Goal: Task Accomplishment & Management: Use online tool/utility

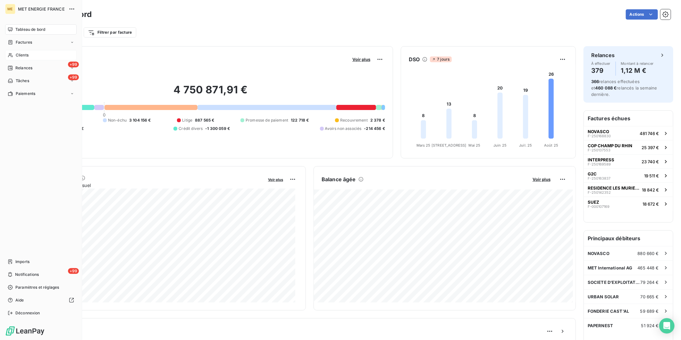
click at [17, 58] on div "Clients" at bounding box center [40, 55] width 71 height 10
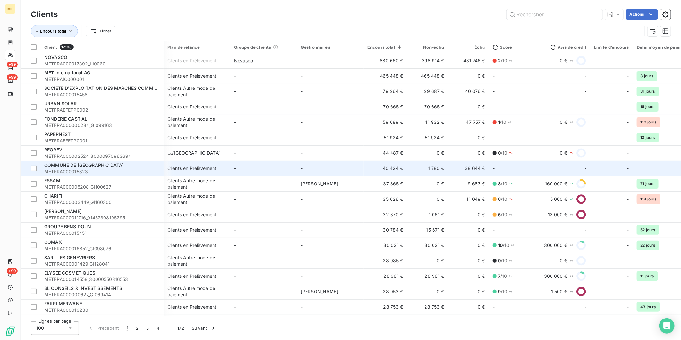
scroll to position [0, 553]
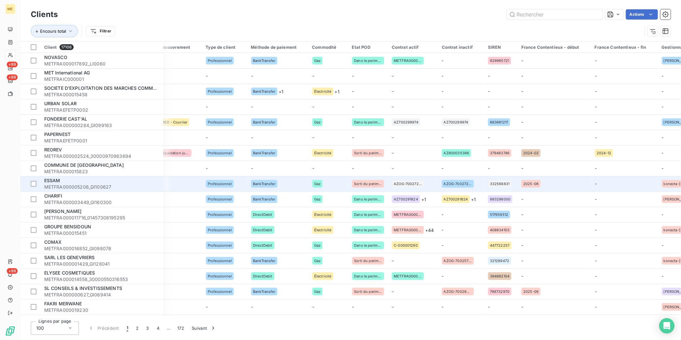
click at [247, 187] on td "BankTransfer" at bounding box center [277, 183] width 61 height 15
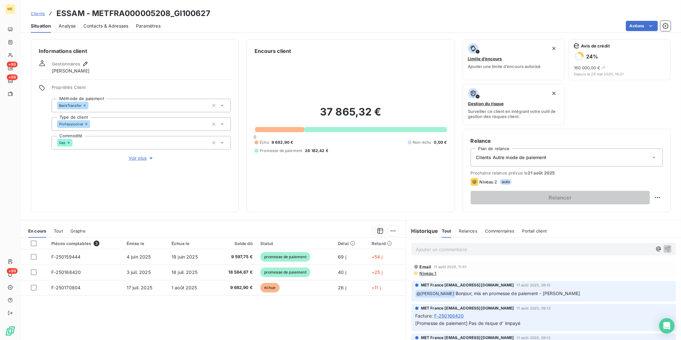
click at [144, 159] on span "Voir plus" at bounding box center [141, 158] width 26 height 6
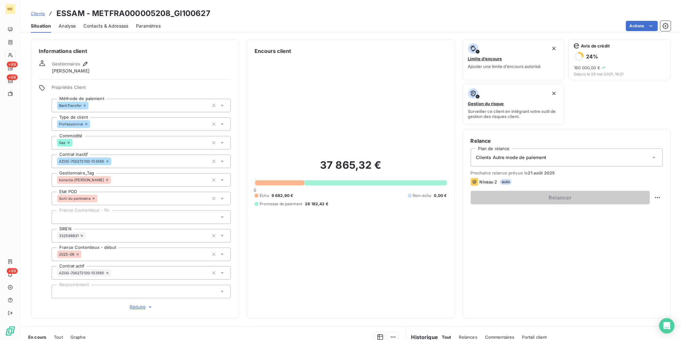
click at [52, 303] on button "Réduire" at bounding box center [141, 306] width 179 height 7
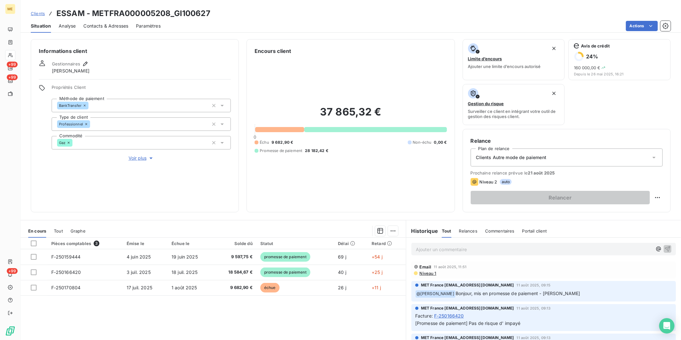
click at [139, 156] on span "Voir plus" at bounding box center [141, 158] width 26 height 6
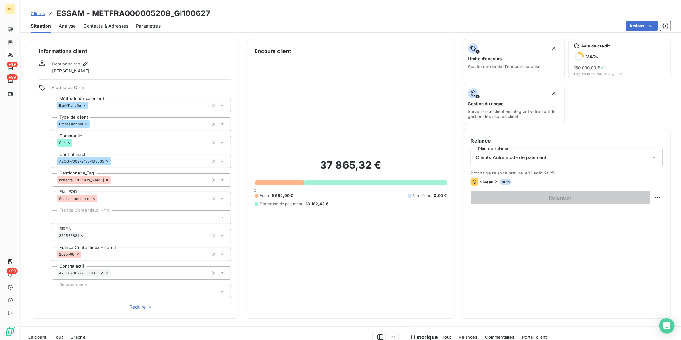
click at [52, 303] on button "Réduire" at bounding box center [141, 306] width 179 height 7
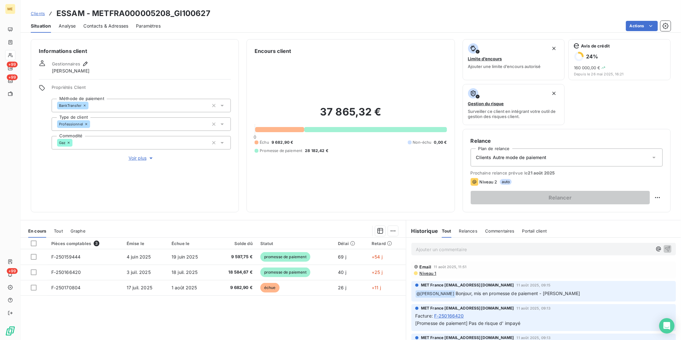
click at [52, 154] on button "Voir plus" at bounding box center [141, 157] width 179 height 7
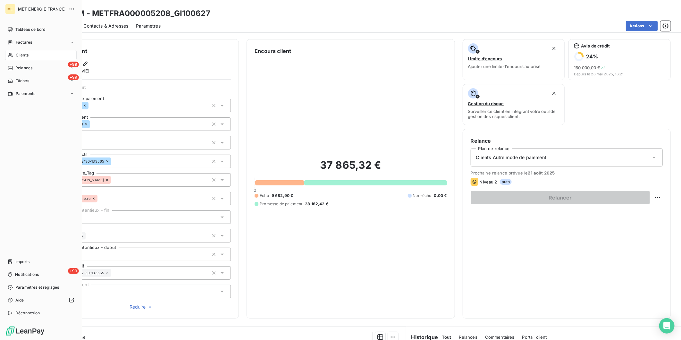
click at [24, 55] on span "Clients" at bounding box center [22, 55] width 13 height 6
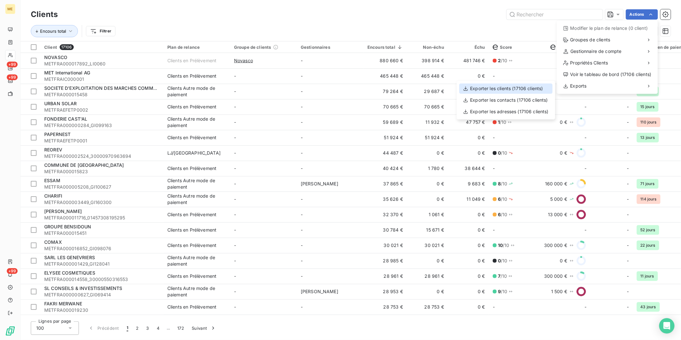
click at [534, 87] on div "Exporter les clients (17106 clients)" at bounding box center [505, 88] width 93 height 10
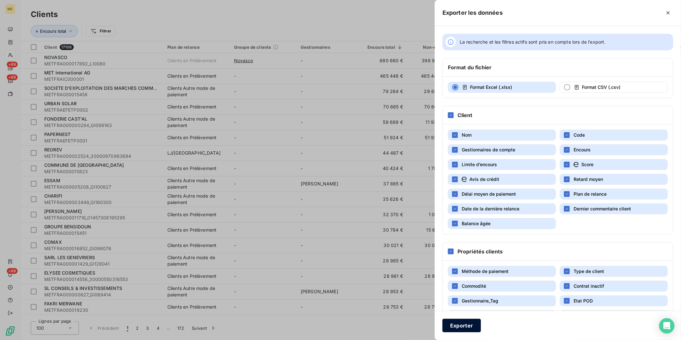
click at [465, 328] on button "Exporter" at bounding box center [461, 324] width 38 height 13
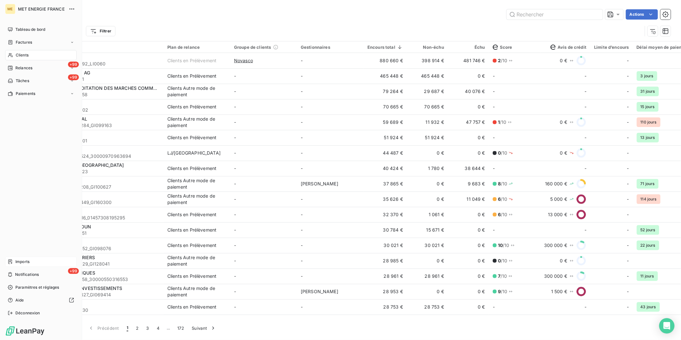
click at [27, 263] on span "Imports" at bounding box center [22, 262] width 14 height 6
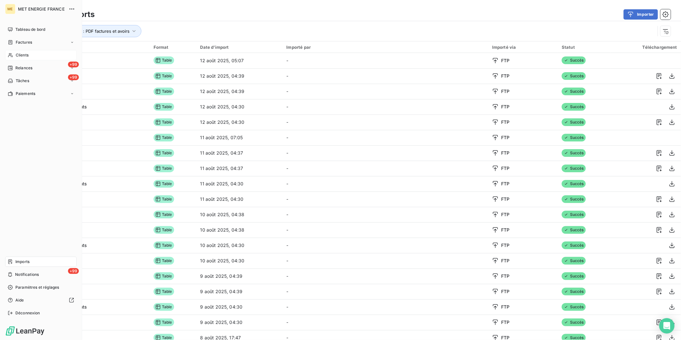
click at [17, 55] on span "Clients" at bounding box center [22, 55] width 13 height 6
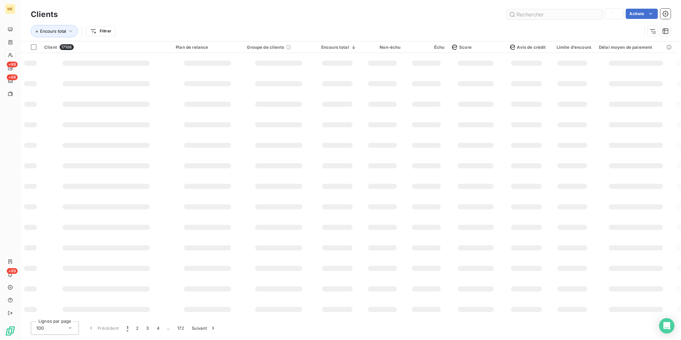
click at [545, 11] on input "text" at bounding box center [554, 14] width 96 height 10
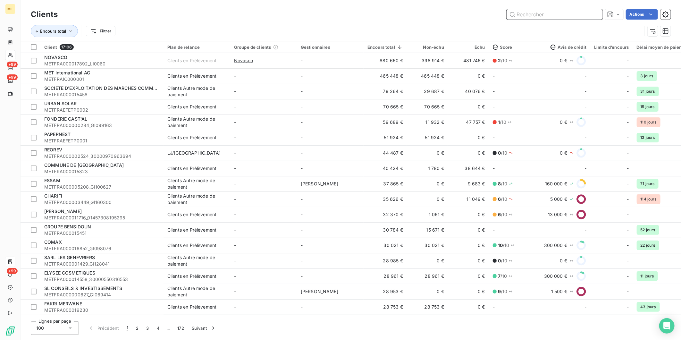
click at [531, 10] on input "text" at bounding box center [554, 14] width 96 height 10
paste input "METFRA000011716_01457308195295"
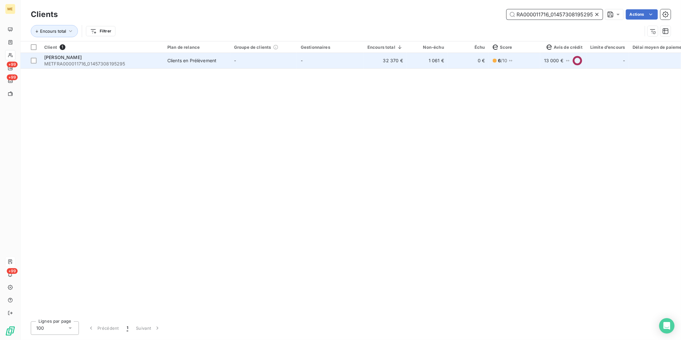
type input "METFRA000011716_01457308195295"
click at [147, 65] on span "METFRA000011716_01457308195295" at bounding box center [101, 64] width 115 height 6
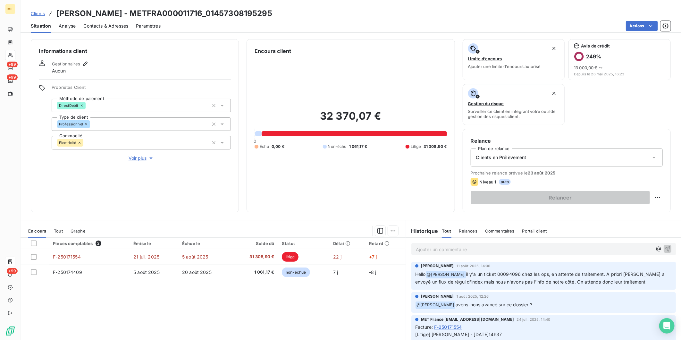
click at [55, 227] on div "Tout" at bounding box center [58, 230] width 9 height 13
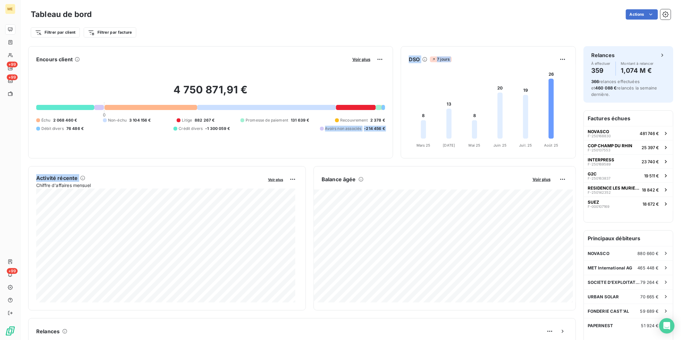
drag, startPoint x: 258, startPoint y: 163, endPoint x: 231, endPoint y: 160, distance: 27.7
click at [231, 160] on div "Encours client Voir plus 4 750 871,91 € 0 Échu 2 068 460 € Non-échu 3 104 156 €…" at bounding box center [301, 330] width 547 height 568
drag, startPoint x: 231, startPoint y: 160, endPoint x: 207, endPoint y: 162, distance: 23.4
click at [207, 162] on div "Encours client Voir plus 4 750 871,91 € 0 Échu 2 068 460 € Non-échu 3 104 156 €…" at bounding box center [301, 330] width 547 height 568
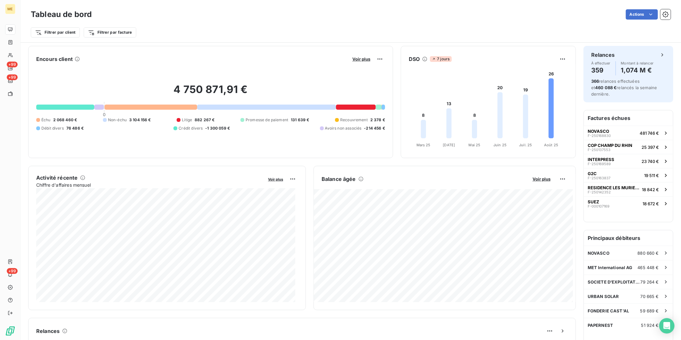
click at [305, 165] on div "Encours client Voir plus 4 750 871,91 € 0 Échu 2 068 460 € Non-échu 3 104 156 €…" at bounding box center [301, 330] width 547 height 568
